Goal: Information Seeking & Learning: Learn about a topic

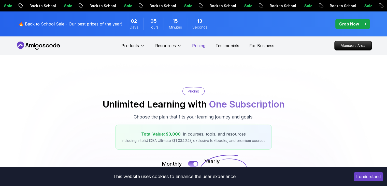
click at [201, 43] on p "Pricing" at bounding box center [198, 45] width 13 height 6
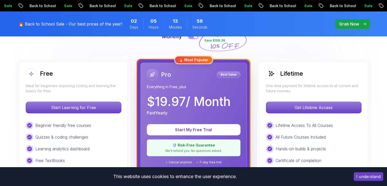
scroll to position [153, 0]
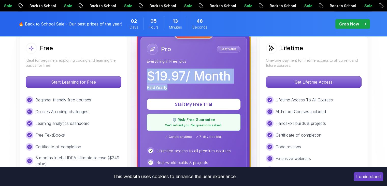
drag, startPoint x: 145, startPoint y: 75, endPoint x: 180, endPoint y: 88, distance: 37.0
click at [180, 88] on div "Pro Best Value Everything in Free, plus $ 19.97 / Month Paid Yearly Start My Fr…" at bounding box center [193, 154] width 106 height 234
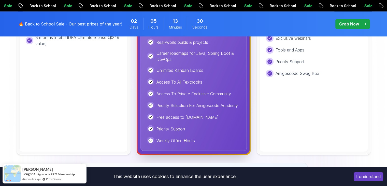
scroll to position [280, 0]
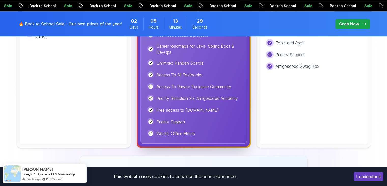
click at [371, 175] on button "I understand" at bounding box center [369, 176] width 30 height 9
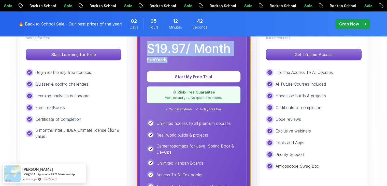
scroll to position [153, 0]
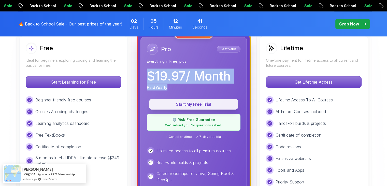
click at [199, 104] on p "Start My Free Trial" at bounding box center [193, 104] width 77 height 6
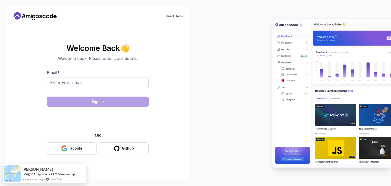
click at [69, 147] on button "Google" at bounding box center [72, 148] width 50 height 12
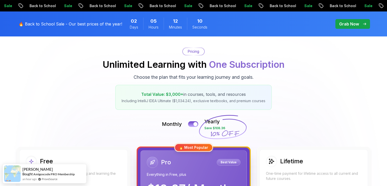
scroll to position [127, 0]
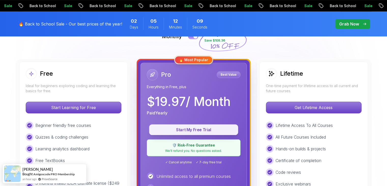
click at [191, 129] on p "Start My Free Trial" at bounding box center [193, 130] width 77 height 6
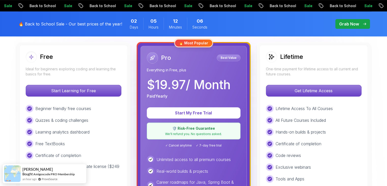
scroll to position [178, 0]
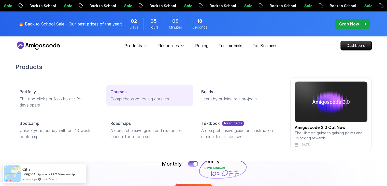
click at [118, 90] on p "Courses" at bounding box center [118, 92] width 16 height 6
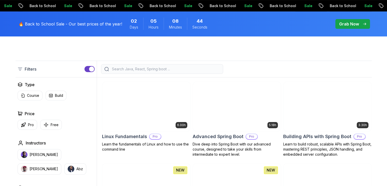
scroll to position [127, 0]
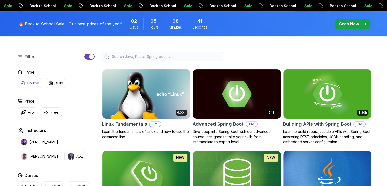
click at [26, 80] on button "Course" at bounding box center [30, 83] width 25 height 10
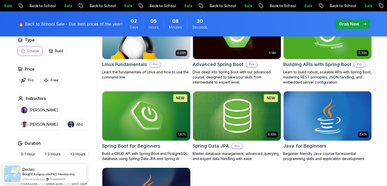
scroll to position [178, 0]
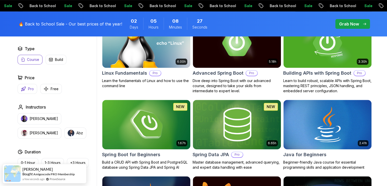
click at [29, 90] on p "Pro" at bounding box center [31, 88] width 6 height 5
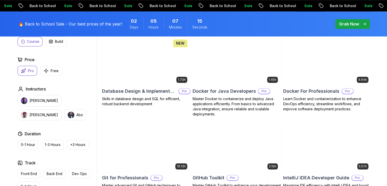
scroll to position [407, 0]
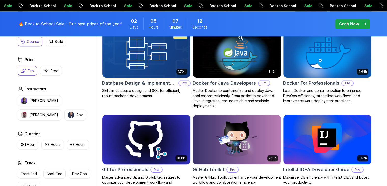
click at [157, 140] on img at bounding box center [146, 139] width 92 height 52
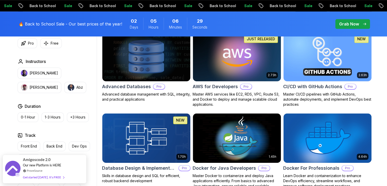
scroll to position [331, 0]
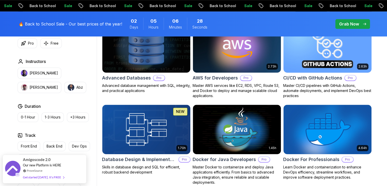
click at [322, 55] on img at bounding box center [327, 48] width 92 height 52
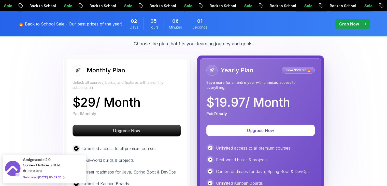
scroll to position [1221, 0]
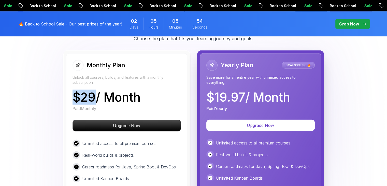
drag, startPoint x: 74, startPoint y: 97, endPoint x: 95, endPoint y: 97, distance: 21.4
click at [95, 97] on p "$ 29 / Month" at bounding box center [106, 97] width 68 height 12
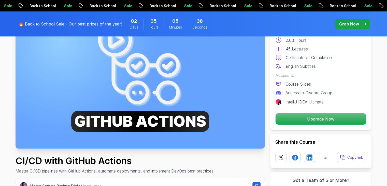
scroll to position [0, 0]
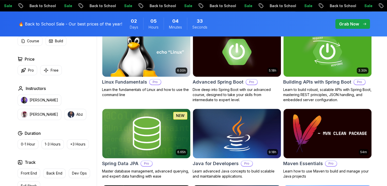
scroll to position [178, 0]
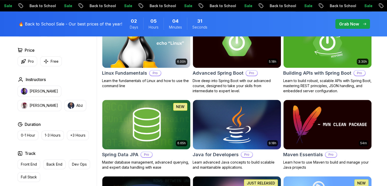
click at [252, 129] on img at bounding box center [237, 124] width 92 height 52
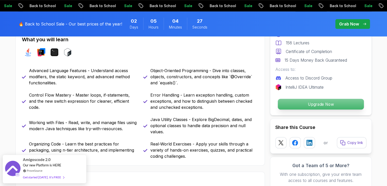
scroll to position [229, 0]
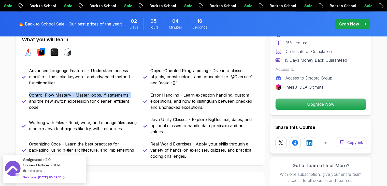
drag, startPoint x: 29, startPoint y: 98, endPoint x: 130, endPoint y: 98, distance: 101.0
click at [130, 98] on p "Control Flow Mastery - Master loops, if-statements, and the new switch expressi…" at bounding box center [83, 101] width 108 height 18
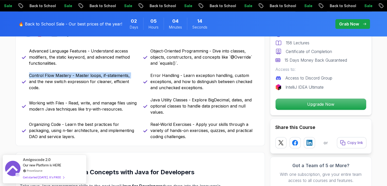
scroll to position [254, 0]
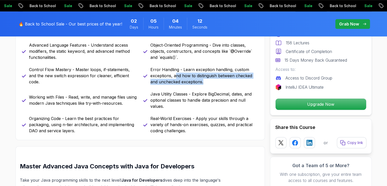
drag, startPoint x: 175, startPoint y: 77, endPoint x: 207, endPoint y: 83, distance: 33.0
click at [207, 83] on p "Error Handling - Learn exception handling, custom exceptions, and how to distin…" at bounding box center [204, 75] width 108 height 18
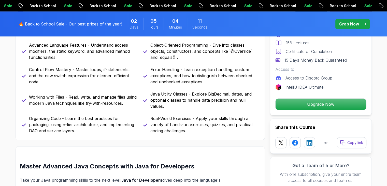
click at [164, 100] on p "Java Utility Classes - Explore BigDecimal, dates, and optional classes to handl…" at bounding box center [204, 100] width 108 height 18
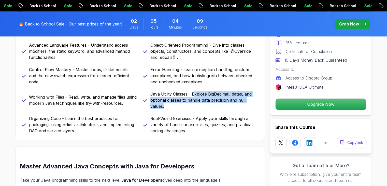
drag, startPoint x: 194, startPoint y: 94, endPoint x: 194, endPoint y: 105, distance: 11.2
click at [194, 105] on p "Java Utility Classes - Explore BigDecimal, dates, and optional classes to handl…" at bounding box center [204, 100] width 108 height 18
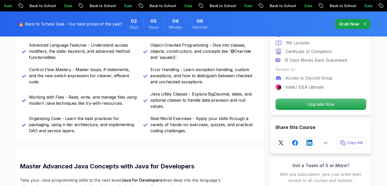
click at [197, 120] on p "Real-World Exercises - Apply your skills through a variety of hands-on exercise…" at bounding box center [204, 124] width 108 height 18
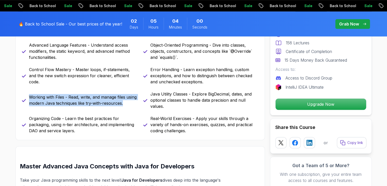
drag, startPoint x: 30, startPoint y: 94, endPoint x: 125, endPoint y: 105, distance: 96.2
click at [125, 105] on p "Working with Files - Read, write, and manage files using modern Java techniques…" at bounding box center [83, 100] width 108 height 12
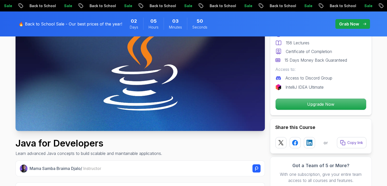
scroll to position [0, 0]
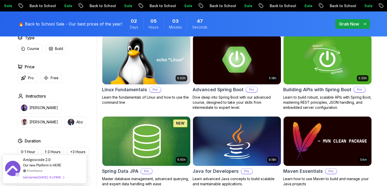
scroll to position [153, 0]
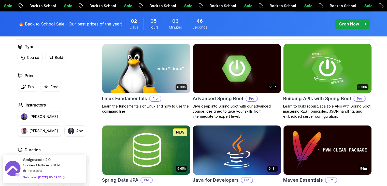
click at [332, 80] on img at bounding box center [327, 68] width 92 height 52
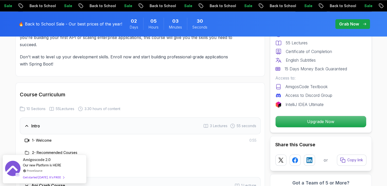
scroll to position [789, 0]
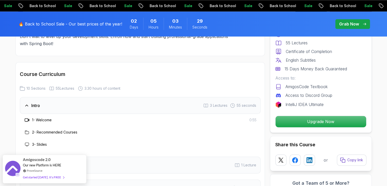
click at [27, 103] on icon at bounding box center [26, 105] width 5 height 5
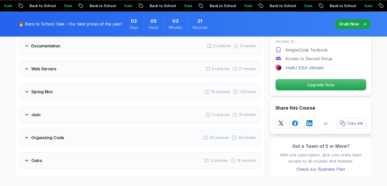
scroll to position [941, 0]
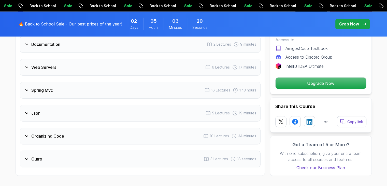
click at [123, 127] on div "Organizing Code 10 Lectures 34 minutes" at bounding box center [140, 135] width 241 height 17
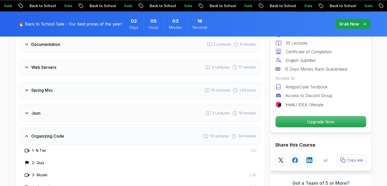
click at [117, 127] on div "Organizing Code 10 Lectures 34 minutes" at bounding box center [140, 135] width 241 height 17
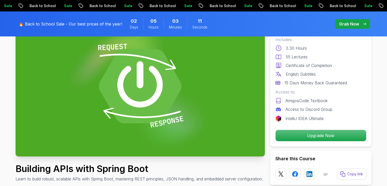
scroll to position [0, 0]
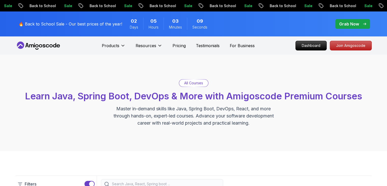
scroll to position [153, 0]
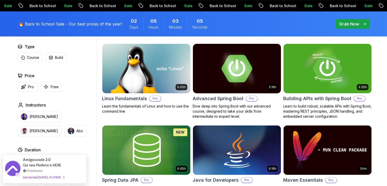
click at [252, 63] on img at bounding box center [237, 68] width 92 height 52
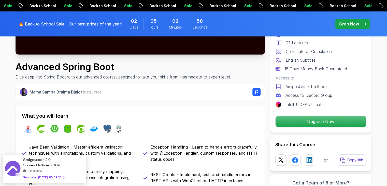
scroll to position [204, 0]
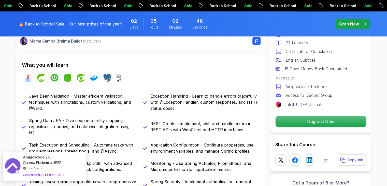
click at [53, 175] on div "Get started today. It's FREE" at bounding box center [43, 174] width 41 height 6
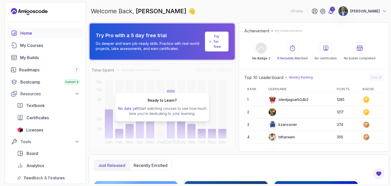
click at [333, 13] on icon at bounding box center [331, 11] width 4 height 5
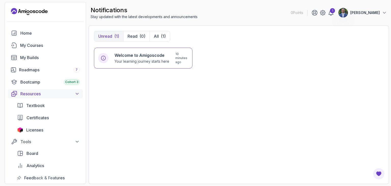
click at [60, 93] on div "Resources" at bounding box center [49, 94] width 59 height 6
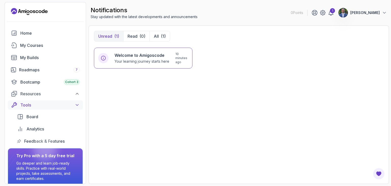
click at [65, 104] on div "Tools" at bounding box center [49, 105] width 59 height 6
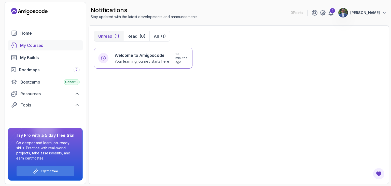
click at [32, 46] on div "My Courses" at bounding box center [50, 45] width 60 height 6
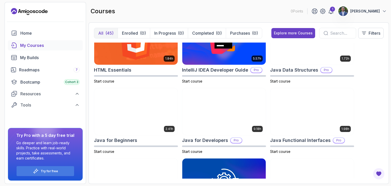
scroll to position [331, 0]
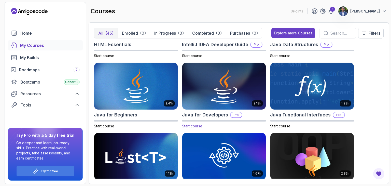
click at [222, 93] on img at bounding box center [224, 86] width 88 height 49
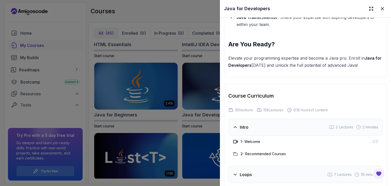
scroll to position [763, 0]
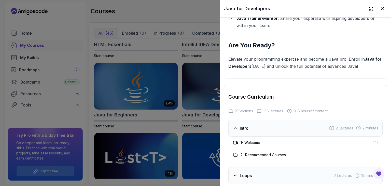
click at [240, 125] on h3 "Intro" at bounding box center [244, 128] width 9 height 6
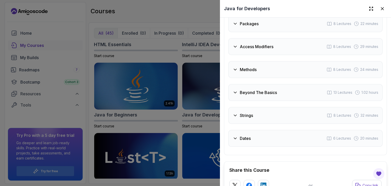
scroll to position [967, 0]
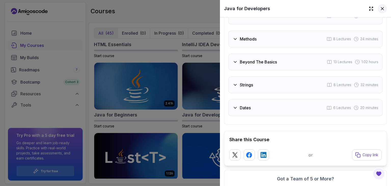
click at [380, 7] on icon at bounding box center [382, 8] width 5 height 5
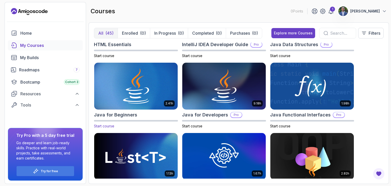
click at [123, 78] on img at bounding box center [136, 86] width 88 height 49
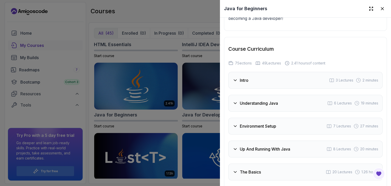
scroll to position [804, 0]
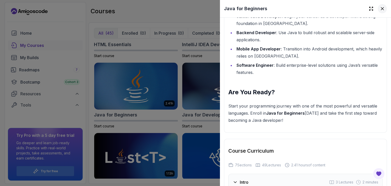
click at [381, 9] on icon at bounding box center [382, 8] width 3 height 3
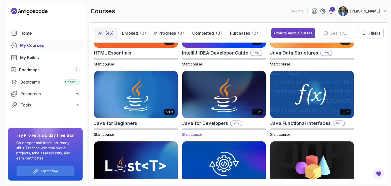
scroll to position [331, 0]
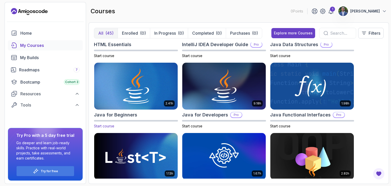
click at [126, 95] on img at bounding box center [136, 86] width 88 height 49
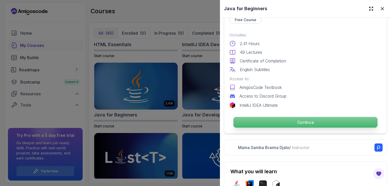
scroll to position [127, 0]
click at [302, 120] on p "Continue" at bounding box center [305, 122] width 144 height 11
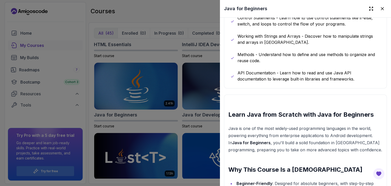
scroll to position [611, 0]
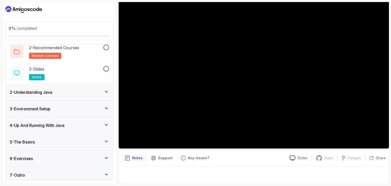
scroll to position [43, 0]
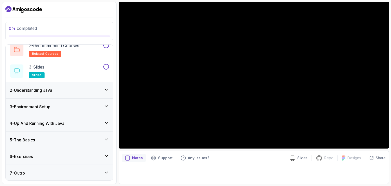
click at [99, 139] on div "5 - The Basics" at bounding box center [59, 140] width 99 height 6
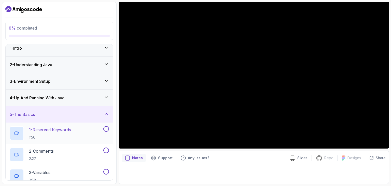
scroll to position [0, 0]
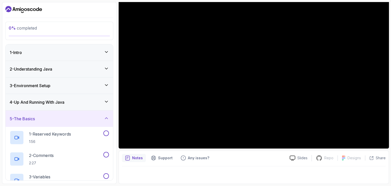
click at [105, 116] on icon at bounding box center [106, 117] width 5 height 5
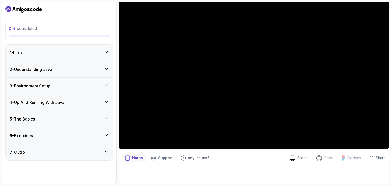
click at [100, 133] on div "6 - Exercises" at bounding box center [59, 135] width 99 height 6
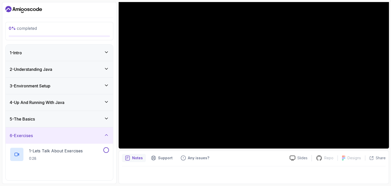
scroll to position [22, 0]
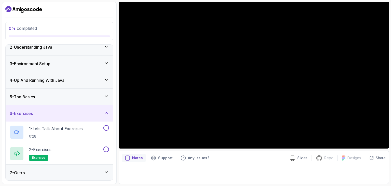
click at [105, 111] on icon at bounding box center [106, 112] width 5 height 5
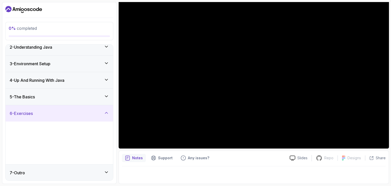
scroll to position [0, 0]
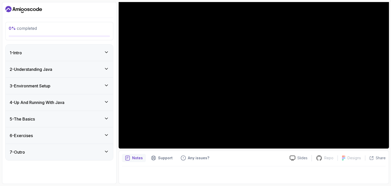
click at [99, 153] on div "7 - Outro" at bounding box center [59, 152] width 99 height 6
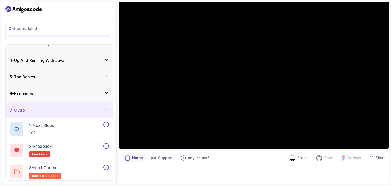
scroll to position [43, 0]
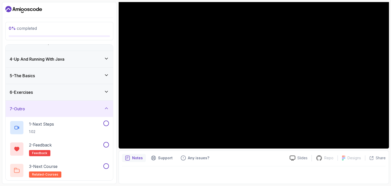
click at [103, 107] on div "7 - Outro" at bounding box center [59, 109] width 99 height 6
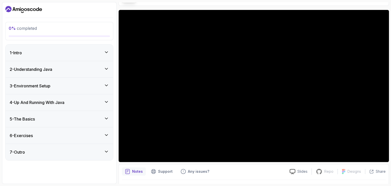
scroll to position [23, 0]
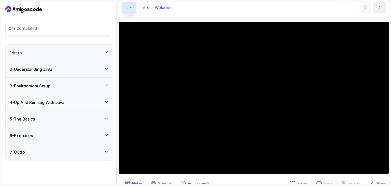
click at [87, 50] on div "1 - Intro" at bounding box center [59, 53] width 99 height 6
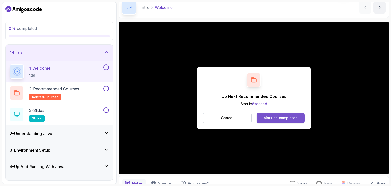
click at [281, 118] on div "Mark as completed" at bounding box center [280, 117] width 34 height 5
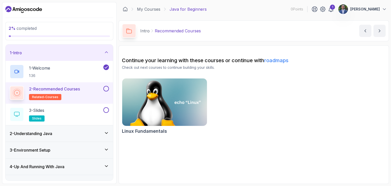
click at [279, 61] on link "roadmaps" at bounding box center [276, 60] width 24 height 6
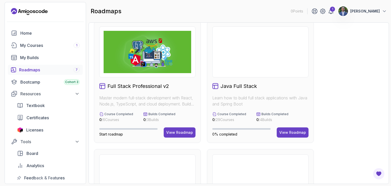
scroll to position [6, 0]
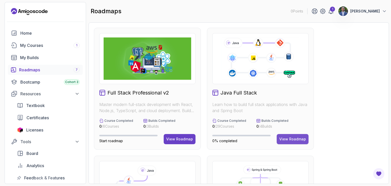
click at [295, 135] on button "View Roadmap" at bounding box center [293, 139] width 32 height 10
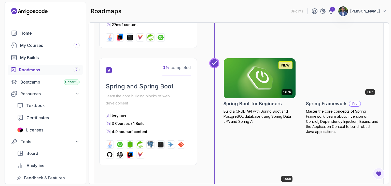
scroll to position [925, 0]
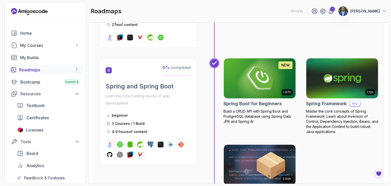
click at [346, 149] on div "1.67h NEW Spring Boot for Beginners Build a CRUD API with Spring Boot and Postg…" at bounding box center [300, 132] width 155 height 148
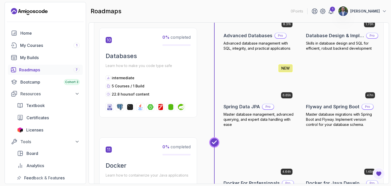
scroll to position [1183, 0]
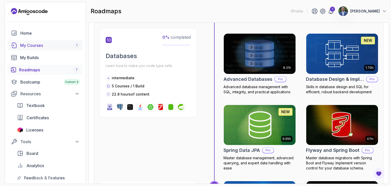
click at [66, 47] on div "My Courses 1" at bounding box center [50, 45] width 60 height 6
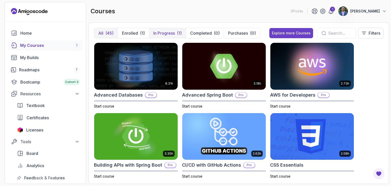
click at [170, 32] on p "In Progress" at bounding box center [164, 33] width 22 height 6
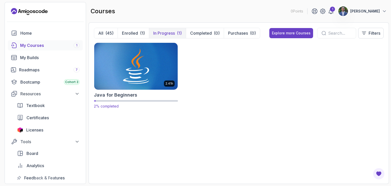
click at [147, 60] on img at bounding box center [136, 65] width 88 height 49
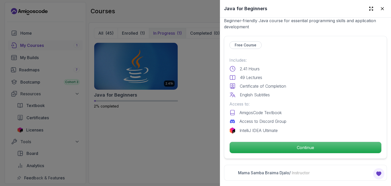
scroll to position [115, 0]
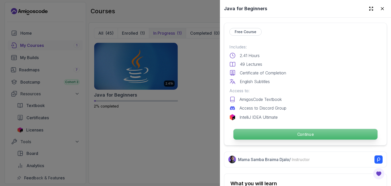
click at [268, 132] on p "Continue" at bounding box center [305, 134] width 144 height 11
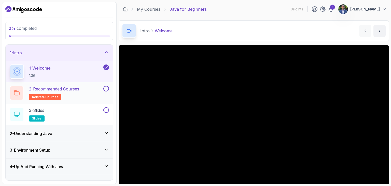
click at [107, 88] on button at bounding box center [106, 89] width 6 height 6
click at [77, 117] on div "3 - Slides slides" at bounding box center [56, 114] width 93 height 14
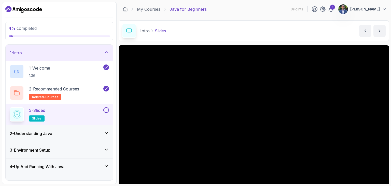
drag, startPoint x: 77, startPoint y: 117, endPoint x: 62, endPoint y: 117, distance: 15.3
click at [62, 117] on div "3 - Slides slides" at bounding box center [56, 114] width 93 height 14
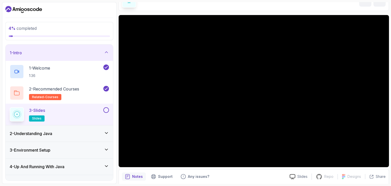
scroll to position [43, 0]
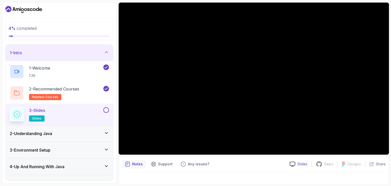
click at [303, 165] on p "Slides" at bounding box center [302, 163] width 10 height 5
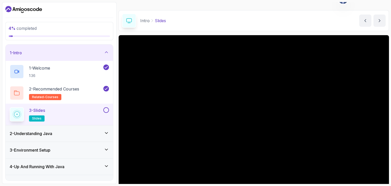
scroll to position [0, 0]
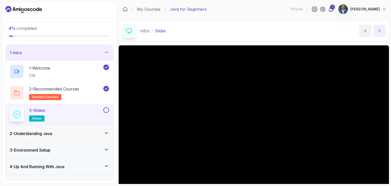
click at [381, 31] on icon "next content" at bounding box center [379, 30] width 5 height 5
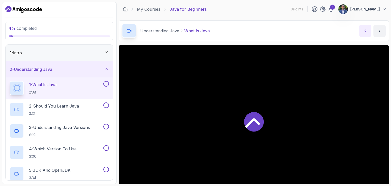
click at [364, 30] on icon "previous content" at bounding box center [364, 30] width 5 height 5
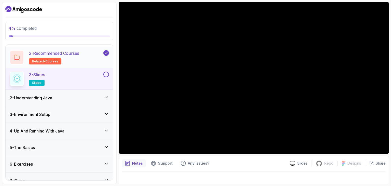
scroll to position [38, 0]
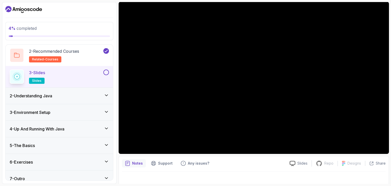
click at [106, 95] on icon at bounding box center [106, 95] width 5 height 5
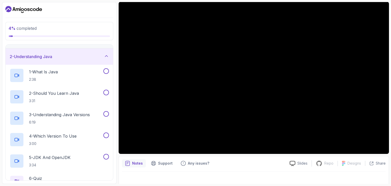
scroll to position [13, 0]
click at [80, 69] on div "1 - What Is Java 2:38" at bounding box center [56, 75] width 93 height 14
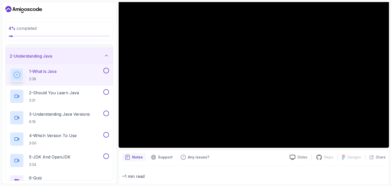
scroll to position [40, 0]
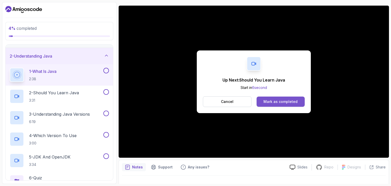
click at [273, 103] on div "Mark as completed" at bounding box center [280, 101] width 34 height 5
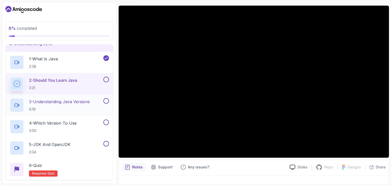
scroll to position [13, 0]
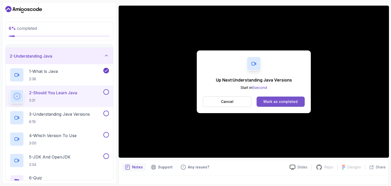
click at [287, 100] on div "Mark as completed" at bounding box center [280, 101] width 34 height 5
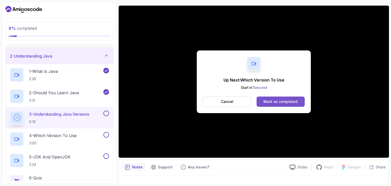
click at [272, 99] on div "Mark as completed" at bounding box center [280, 101] width 34 height 5
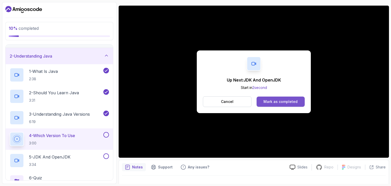
click at [280, 102] on div "Mark as completed" at bounding box center [280, 101] width 34 height 5
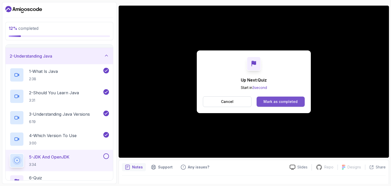
click at [277, 103] on div "Mark as completed" at bounding box center [280, 101] width 34 height 5
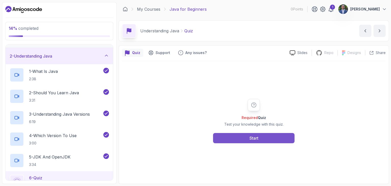
click at [243, 139] on button "Start" at bounding box center [253, 138] width 81 height 10
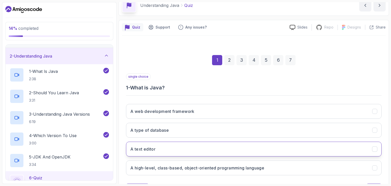
scroll to position [49, 0]
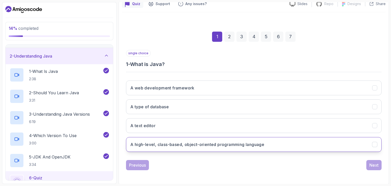
click at [242, 146] on h3 "A high-level, class-based, object-oriented programming language" at bounding box center [197, 144] width 134 height 6
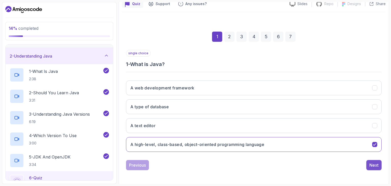
click at [377, 164] on div "Next" at bounding box center [373, 165] width 9 height 6
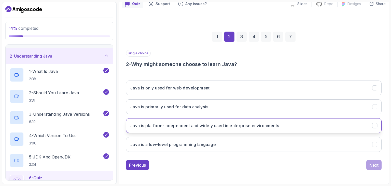
click at [213, 126] on h3 "Java is platform-independent and widely used in enterprise environments" at bounding box center [204, 125] width 149 height 6
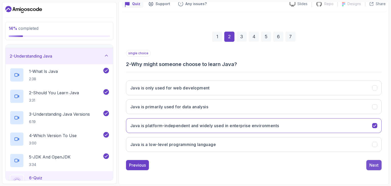
click at [375, 162] on div "Next" at bounding box center [373, 165] width 9 height 6
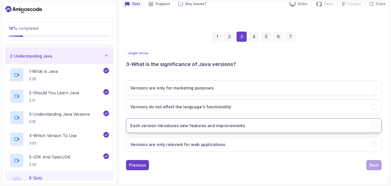
click at [232, 126] on h3 "Each version introduces new features and improvements" at bounding box center [187, 125] width 114 height 6
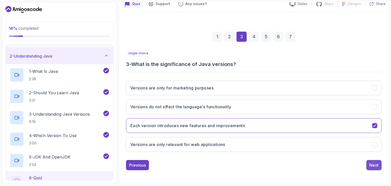
click at [376, 165] on div "Next" at bounding box center [373, 165] width 9 height 6
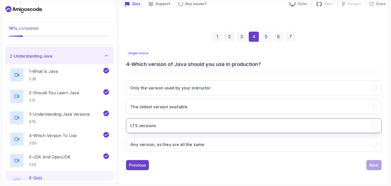
click at [174, 125] on button "LTS versions" at bounding box center [253, 125] width 255 height 15
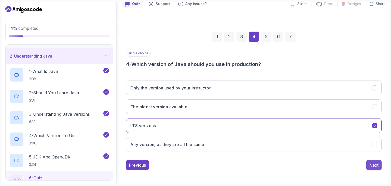
click at [375, 163] on div "Next" at bounding box center [373, 165] width 9 height 6
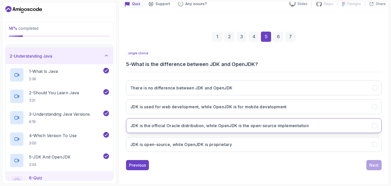
click at [309, 127] on h3 "JDK is the official Oracle distribution, while OpenJDK is the open-source imple…" at bounding box center [219, 125] width 178 height 6
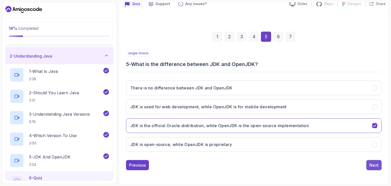
click at [373, 165] on div "Next" at bounding box center [373, 165] width 9 height 6
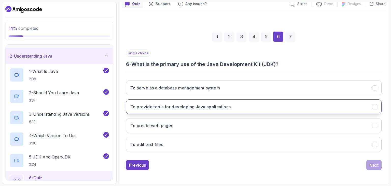
click at [230, 105] on h3 "To provide tools for developing Java applications" at bounding box center [180, 107] width 100 height 6
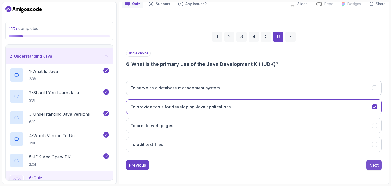
click at [374, 162] on div "Next" at bounding box center [373, 165] width 9 height 6
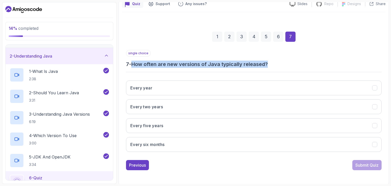
drag, startPoint x: 268, startPoint y: 63, endPoint x: 133, endPoint y: 66, distance: 134.8
click at [133, 66] on h3 "7 - How often are new versions of Java typically released?" at bounding box center [253, 64] width 255 height 7
click at [178, 144] on button "Every six months" at bounding box center [253, 144] width 255 height 15
click at [376, 164] on div "Submit Quiz" at bounding box center [366, 165] width 23 height 6
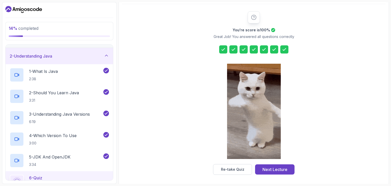
scroll to position [58, 0]
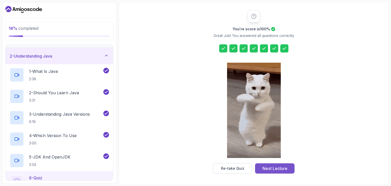
click at [283, 169] on div "Next Lecture" at bounding box center [274, 168] width 25 height 6
